Goal: Task Accomplishment & Management: Use online tool/utility

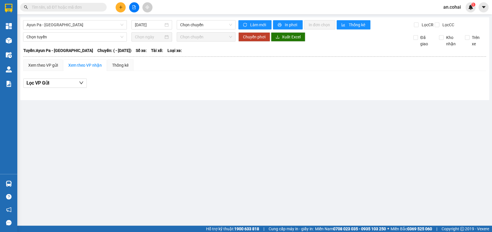
click at [64, 24] on span "Ayun Pa - [GEOGRAPHIC_DATA]" at bounding box center [75, 24] width 97 height 9
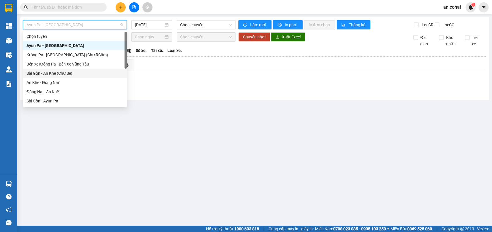
click at [58, 75] on div "Sài Gòn - An Khê (Chư Sê)" at bounding box center [75, 73] width 97 height 6
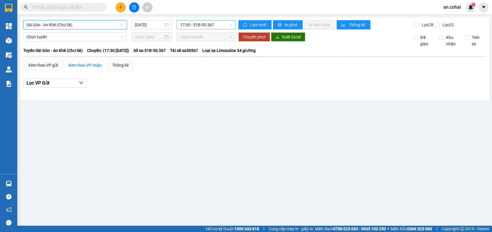
click at [203, 23] on span "17:30 - 51B-50.567" at bounding box center [206, 24] width 52 height 9
click at [145, 29] on div "Sài Gòn - An Khê (Chư Sê) [DATE] 17:30 - 51B-50.567" at bounding box center [129, 24] width 212 height 9
click at [145, 25] on input "[DATE]" at bounding box center [149, 25] width 29 height 6
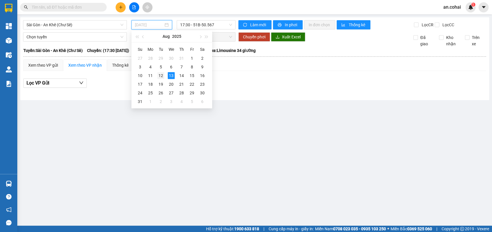
click at [161, 73] on div "12" at bounding box center [160, 75] width 7 height 7
type input "[DATE]"
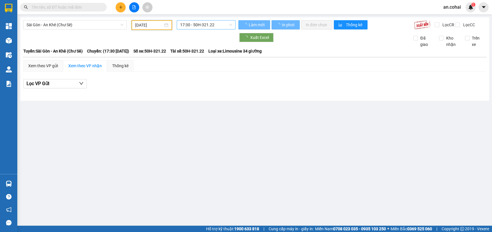
click at [205, 21] on span "17:30 - 50H-321.22" at bounding box center [206, 24] width 52 height 9
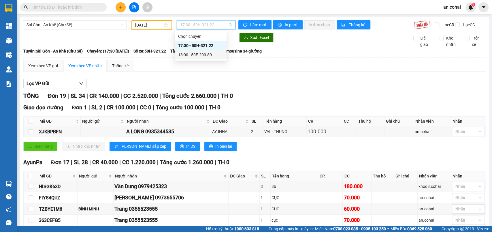
click at [206, 55] on div "18:00 - 50E-200.80" at bounding box center [200, 55] width 45 height 6
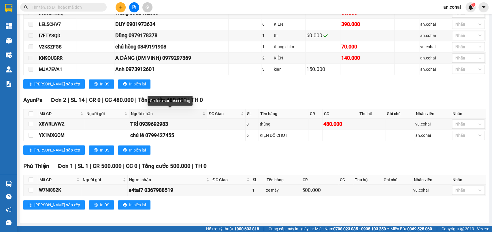
scroll to position [1, 0]
